Goal: Information Seeking & Learning: Learn about a topic

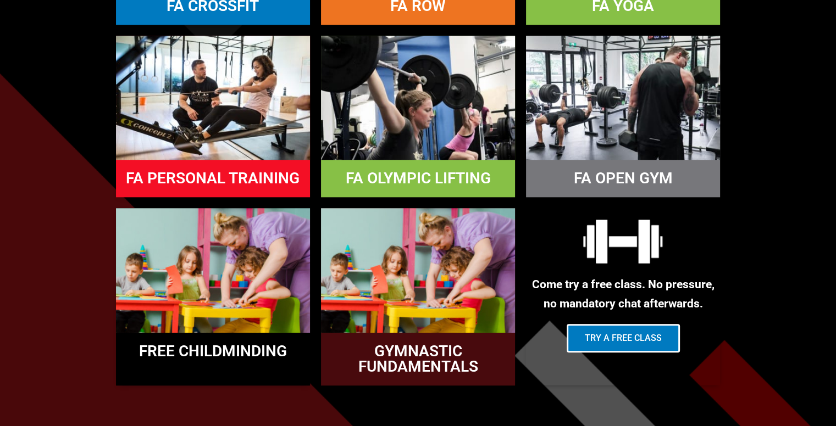
scroll to position [1025, 0]
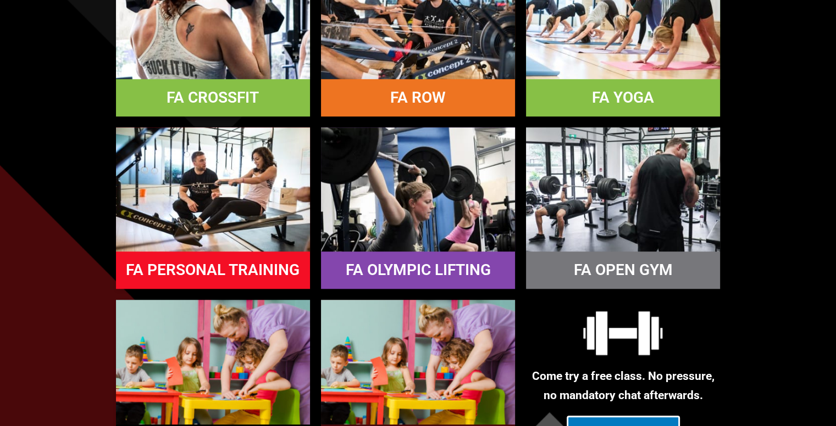
click at [247, 92] on link "FA CROSSFIT" at bounding box center [212, 97] width 92 height 18
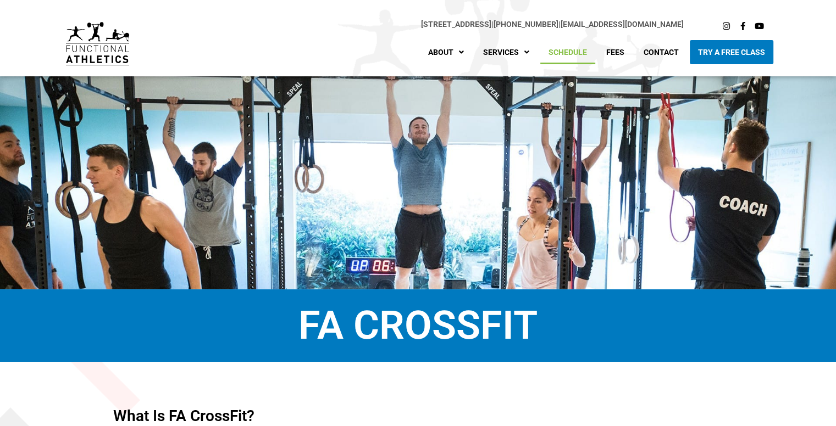
click at [562, 53] on link "Schedule" at bounding box center [567, 52] width 55 height 24
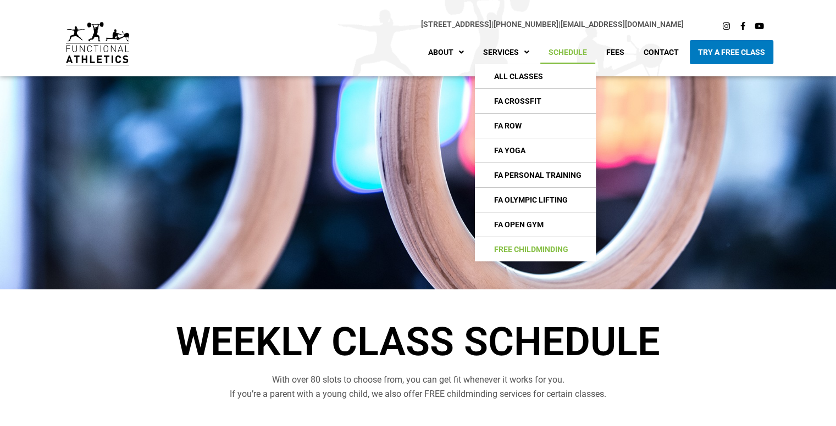
click at [525, 244] on link "Free Childminding" at bounding box center [535, 249] width 121 height 24
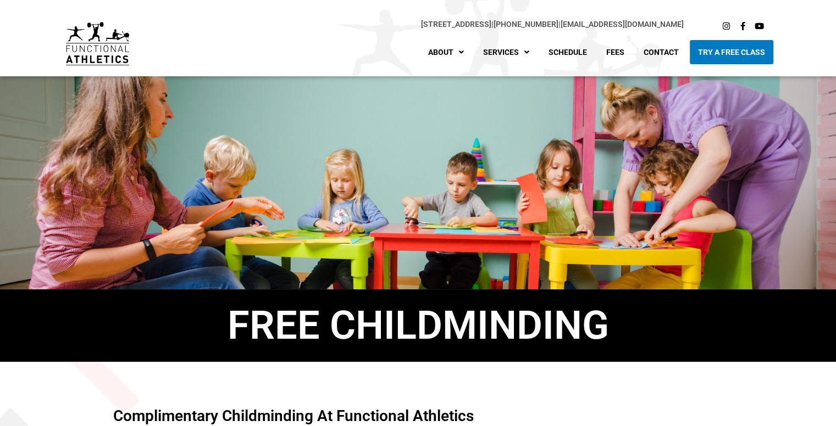
click at [121, 29] on img at bounding box center [97, 43] width 63 height 43
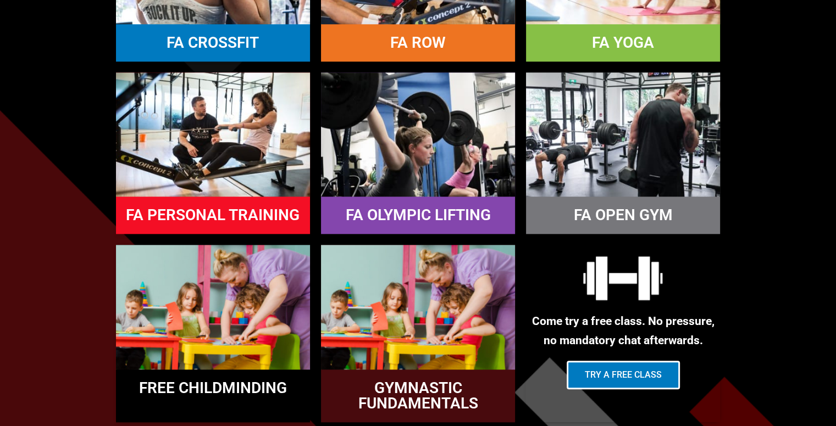
scroll to position [1172, 0]
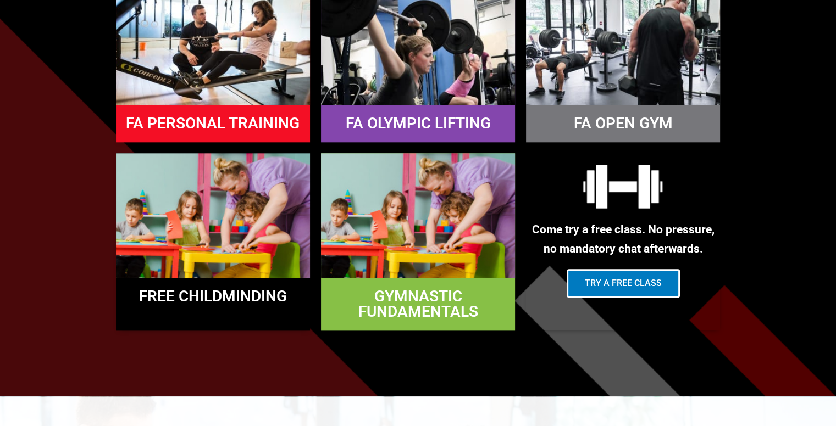
click at [457, 298] on link "GYMNASTIC FUNDAMENTALS" at bounding box center [418, 304] width 120 height 34
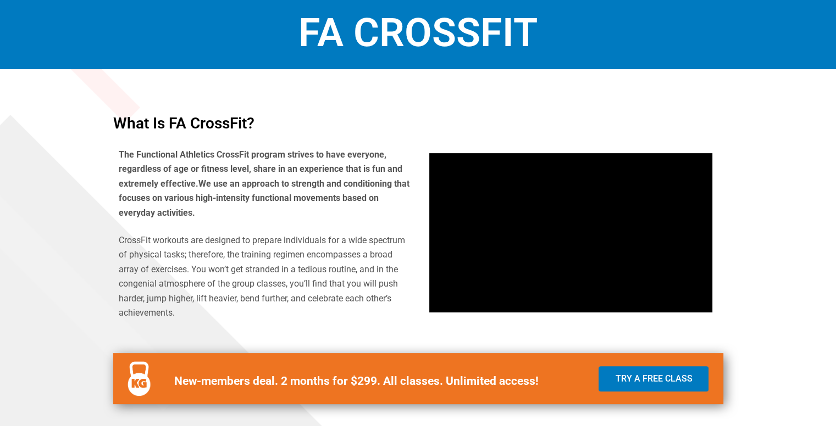
scroll to position [403, 0]
